Goal: Check status: Check status

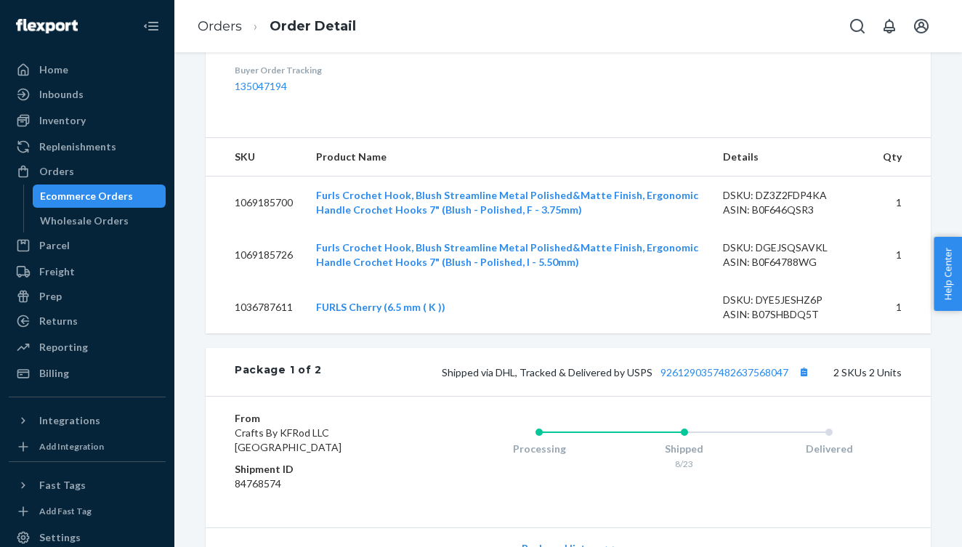
scroll to position [443, 0]
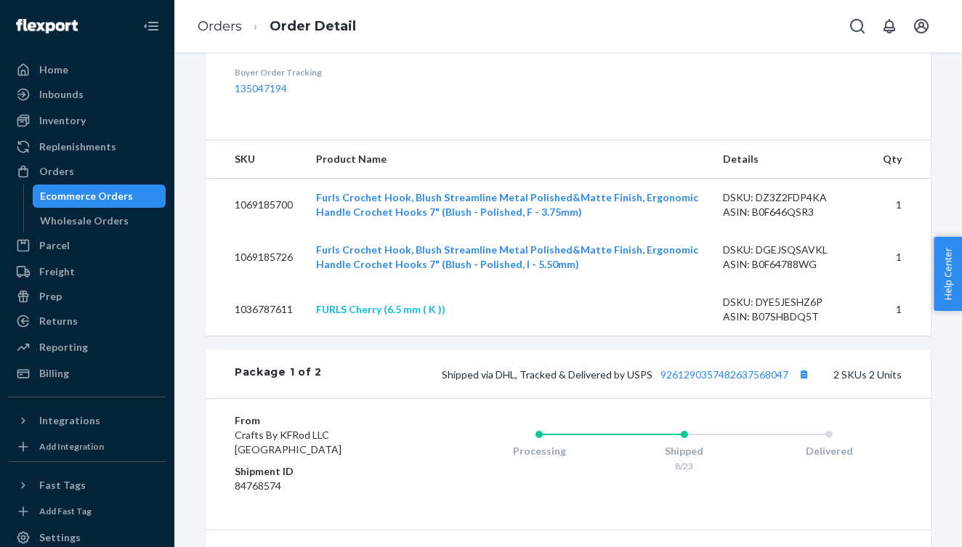
click at [376, 315] on link "FURLS Cherry (6.5 mm ( K ))" at bounding box center [380, 309] width 129 height 12
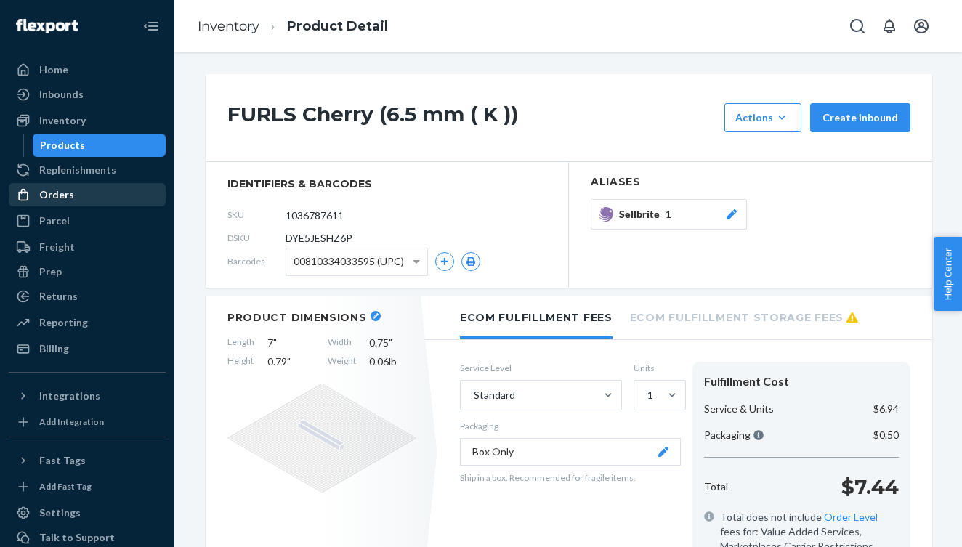
click at [57, 193] on div "Orders" at bounding box center [56, 195] width 35 height 15
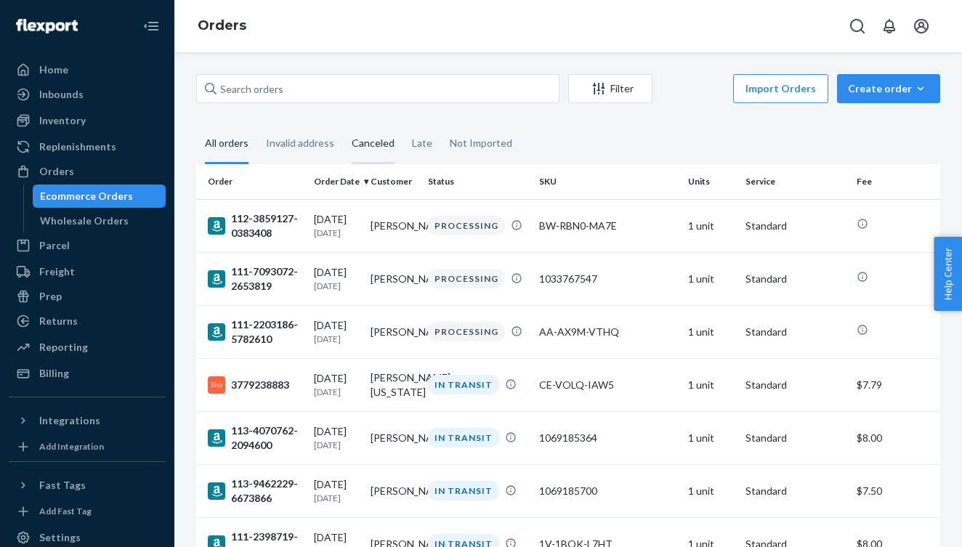
click at [374, 142] on div "Canceled" at bounding box center [373, 144] width 43 height 40
click at [343, 124] on input "Canceled" at bounding box center [343, 124] width 0 height 0
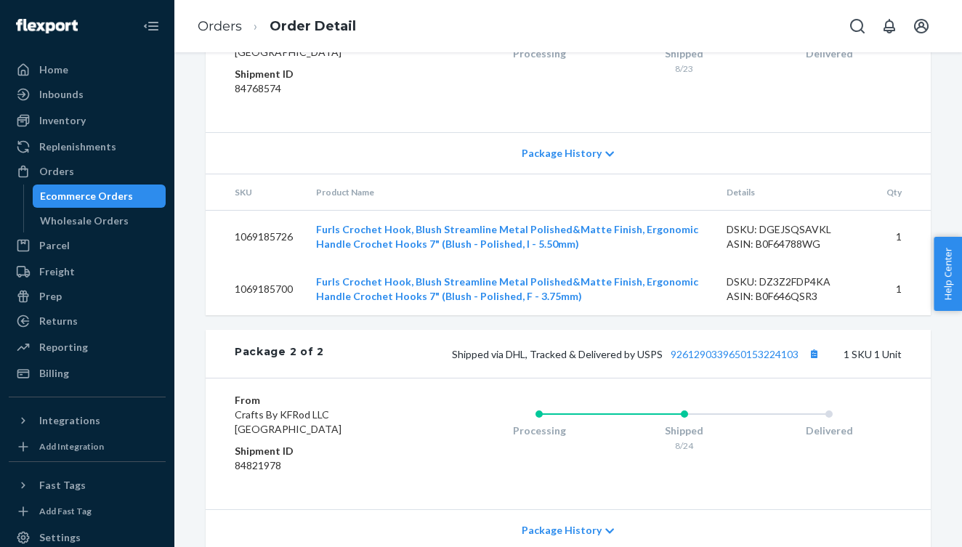
scroll to position [839, 0]
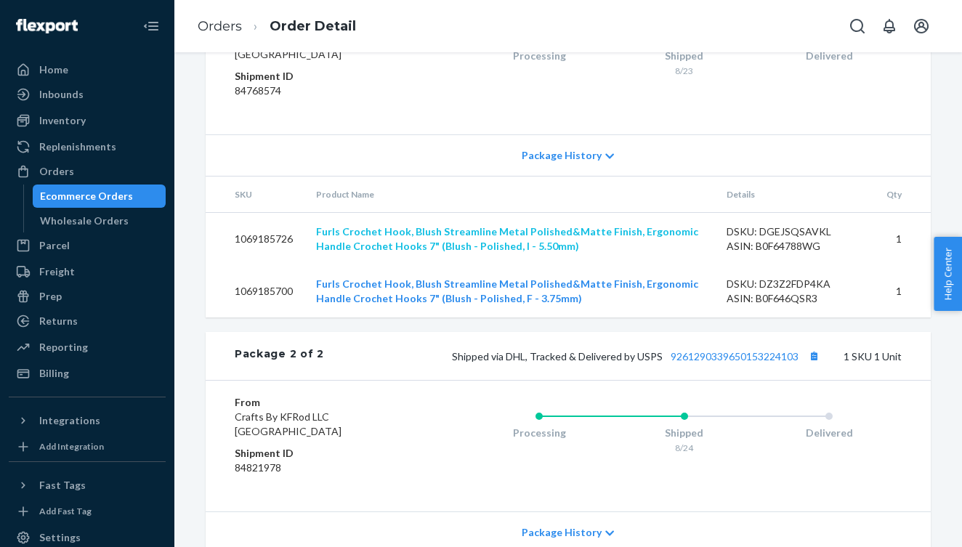
click at [463, 252] on link "Furls Crochet Hook, Blush Streamline Metal Polished&Matte Finish, Ergonomic Han…" at bounding box center [507, 238] width 382 height 27
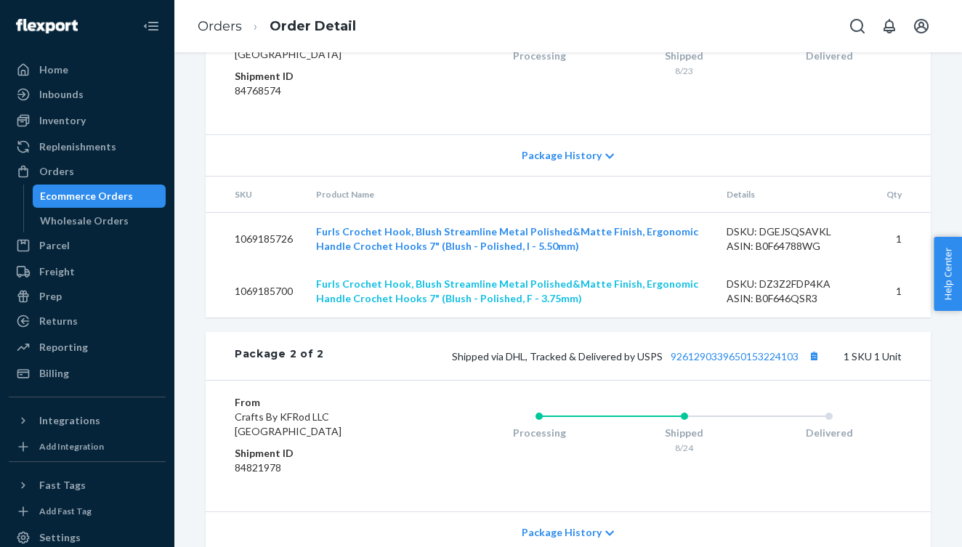
click at [496, 305] on link "Furls Crochet Hook, Blush Streamline Metal Polished&Matte Finish, Ergonomic Han…" at bounding box center [507, 291] width 382 height 27
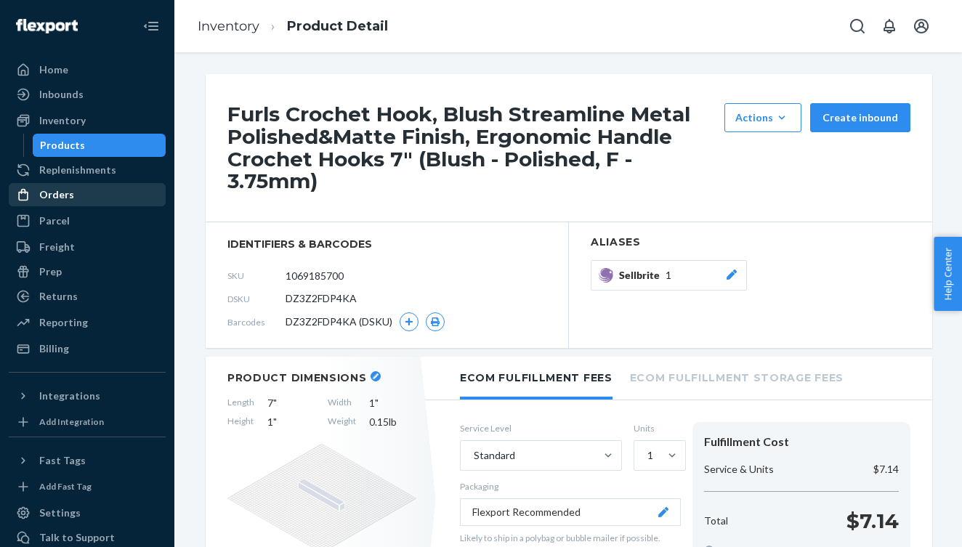
click at [57, 192] on div "Orders" at bounding box center [56, 195] width 35 height 15
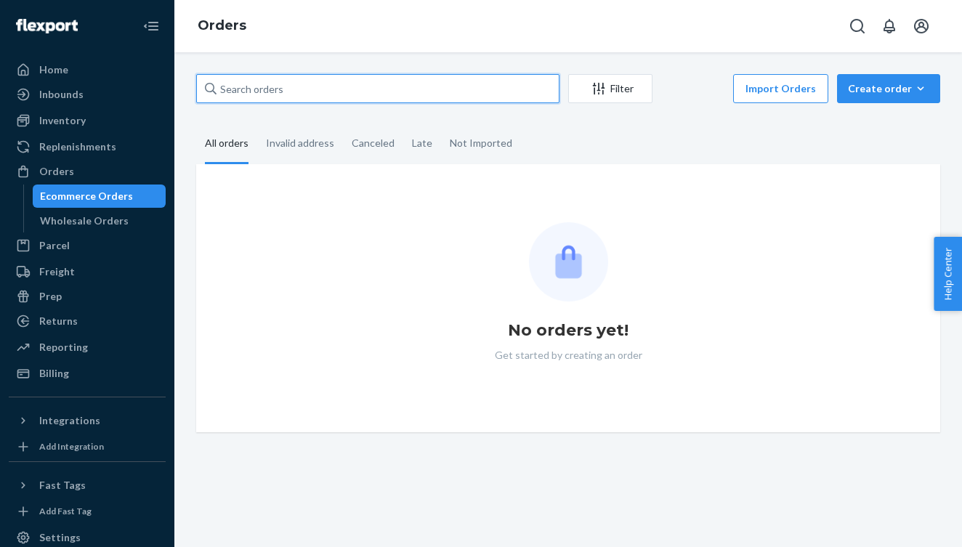
click at [261, 90] on input "text" at bounding box center [377, 88] width 363 height 29
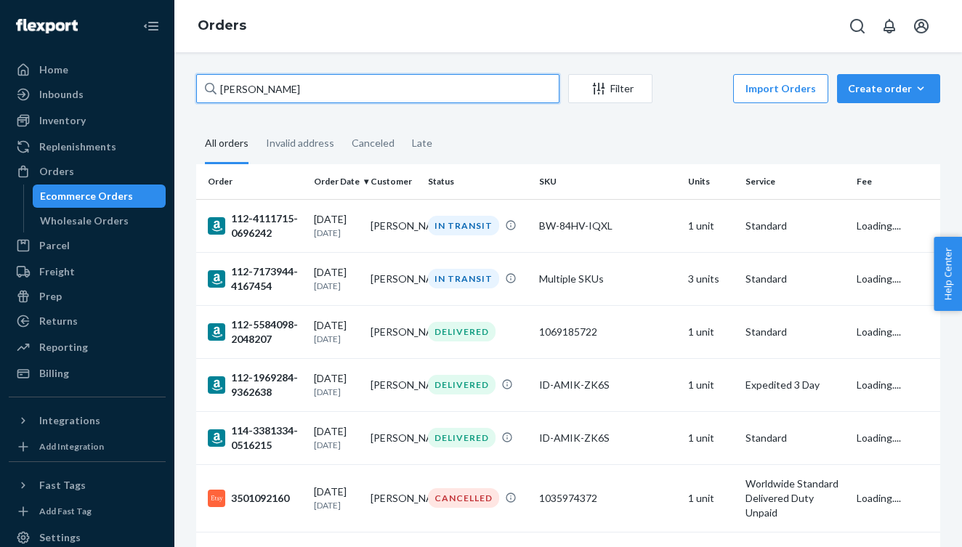
type input "[PERSON_NAME]"
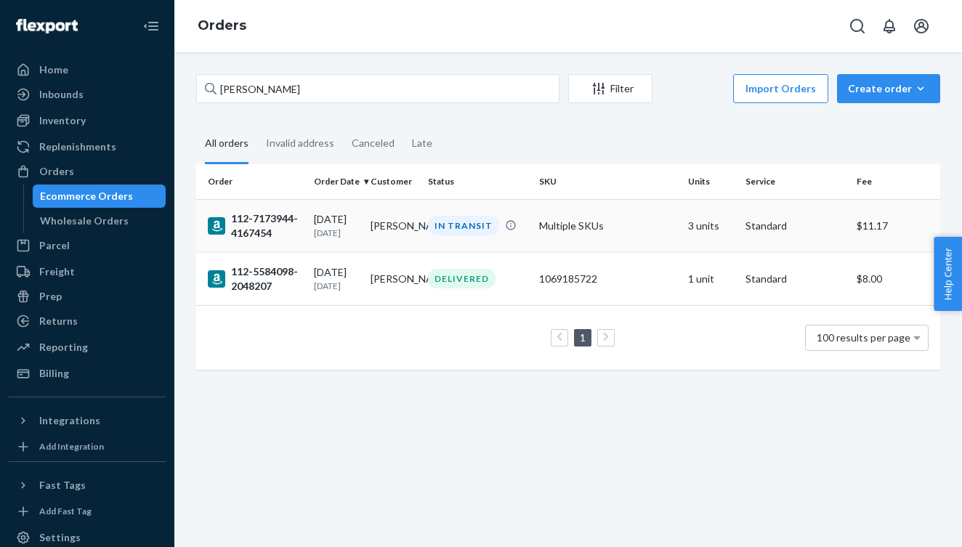
click at [374, 226] on td "[PERSON_NAME]" at bounding box center [393, 225] width 57 height 53
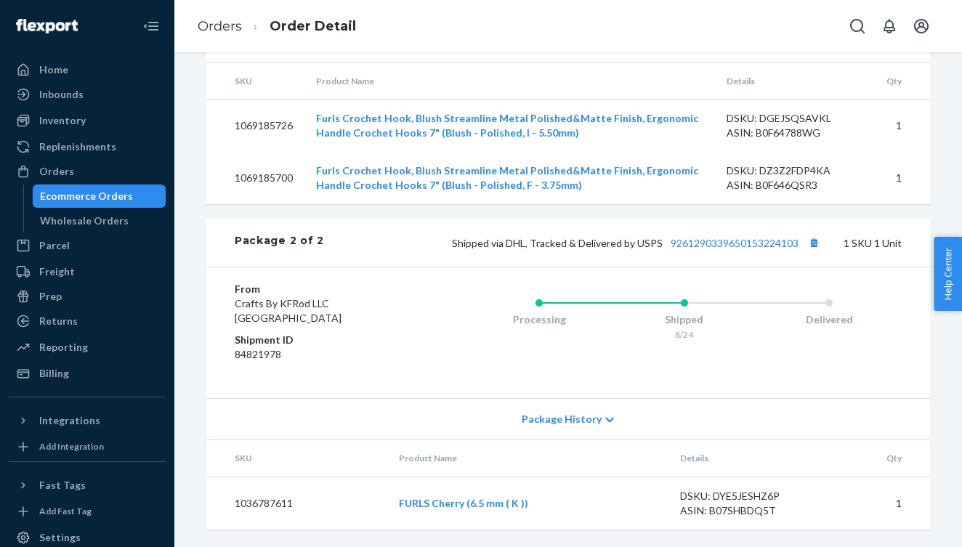
scroll to position [979, 0]
click at [68, 122] on div "Inventory" at bounding box center [62, 120] width 47 height 15
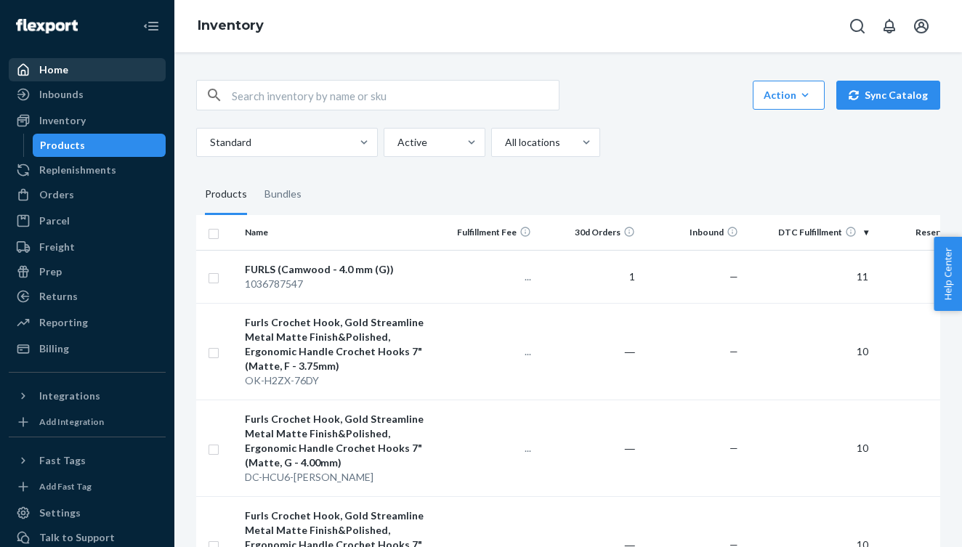
click at [52, 70] on div "Home" at bounding box center [53, 70] width 29 height 15
